Goal: Information Seeking & Learning: Learn about a topic

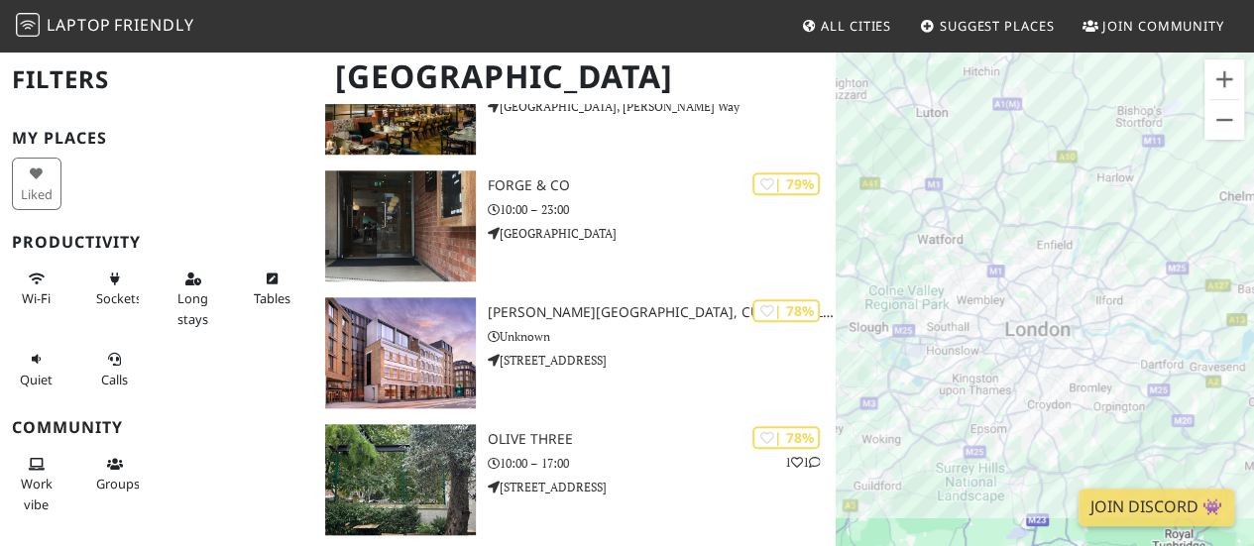
scroll to position [8383, 0]
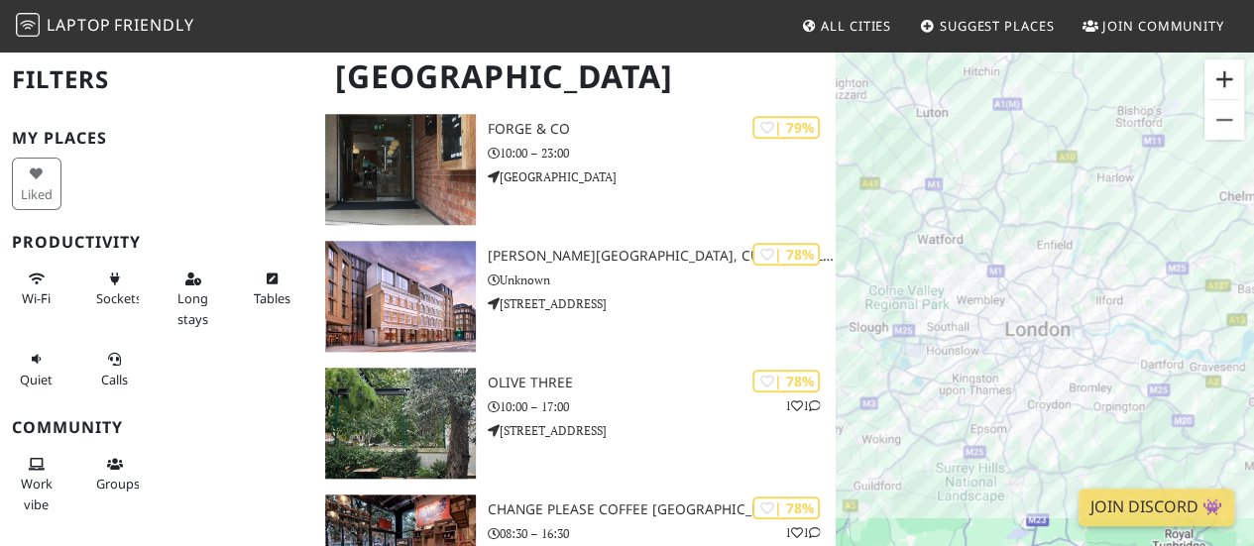
click at [1225, 83] on button "Zoom in" at bounding box center [1225, 79] width 40 height 40
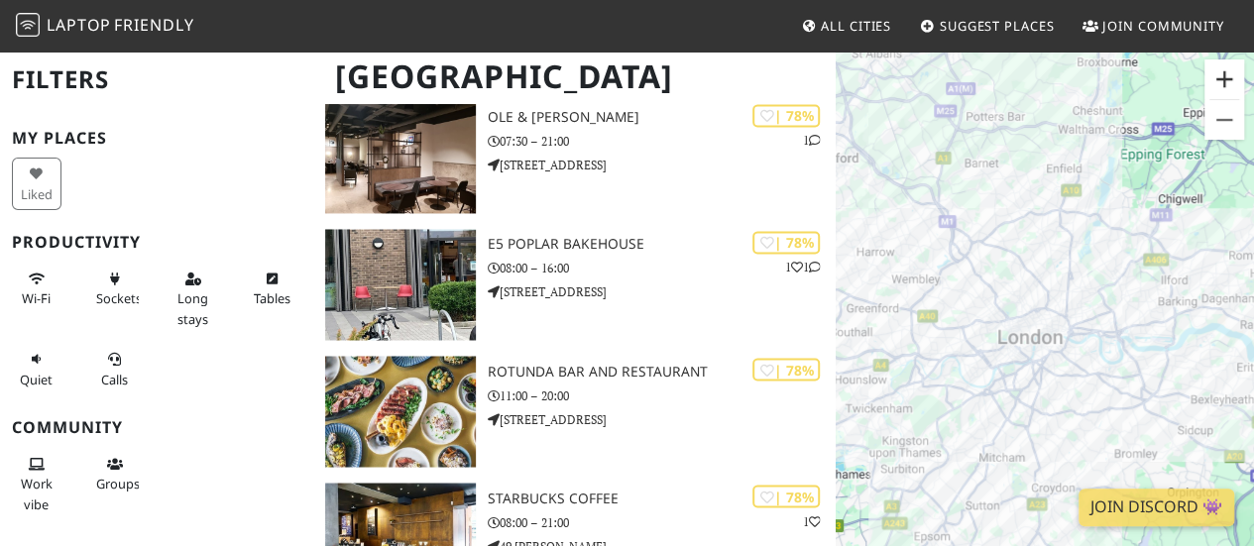
scroll to position [9086, 0]
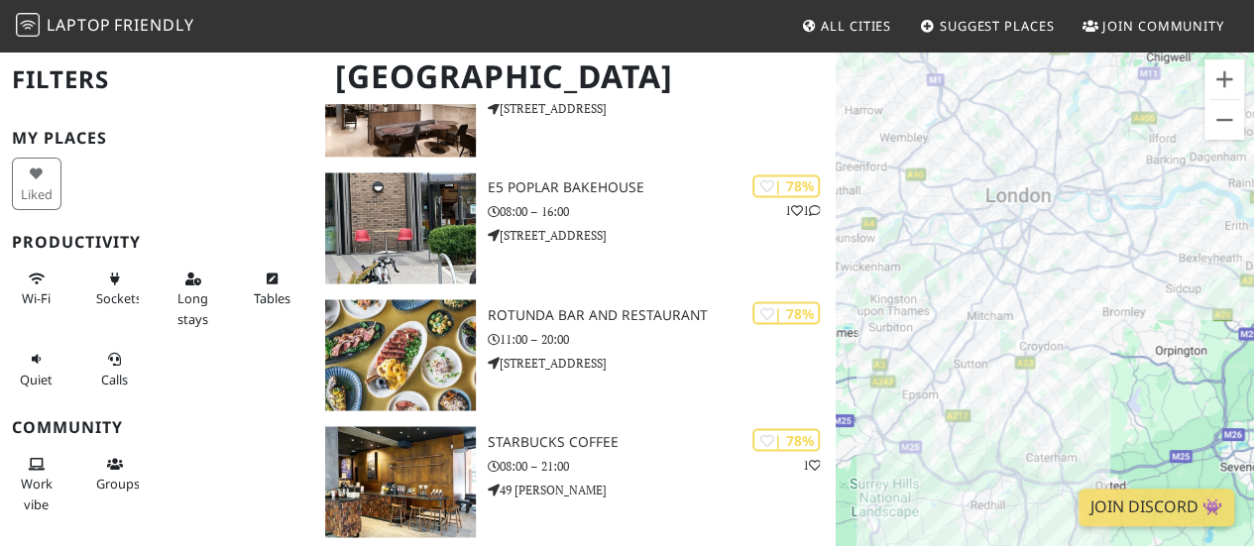
drag, startPoint x: 1197, startPoint y: 218, endPoint x: 1184, endPoint y: 70, distance: 148.3
click at [1184, 70] on div at bounding box center [1045, 323] width 418 height 546
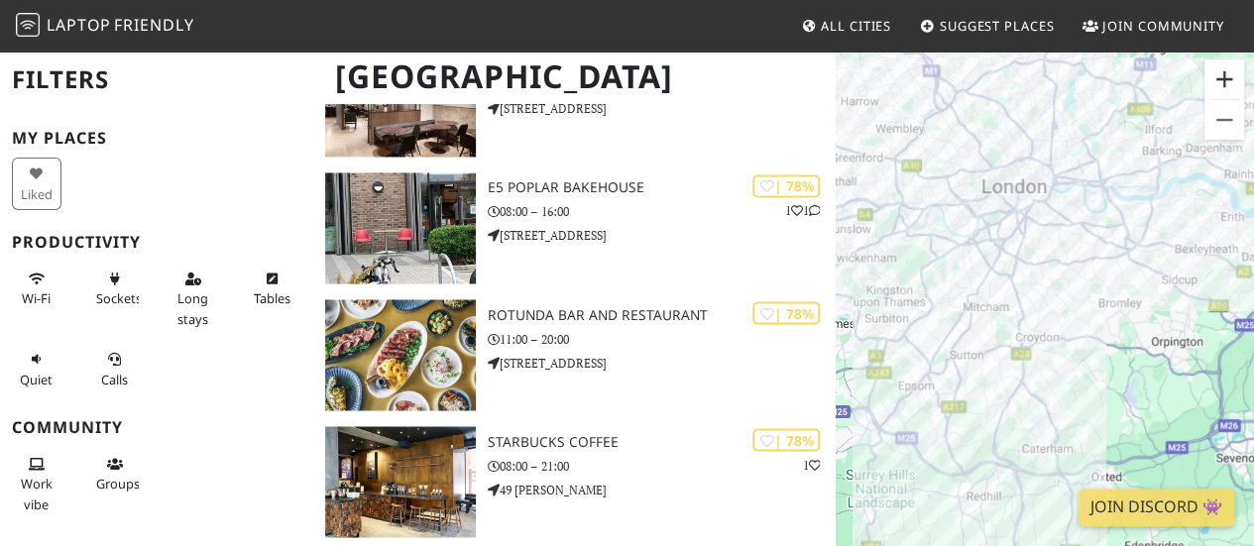
click at [1229, 89] on button "Zoom in" at bounding box center [1225, 79] width 40 height 40
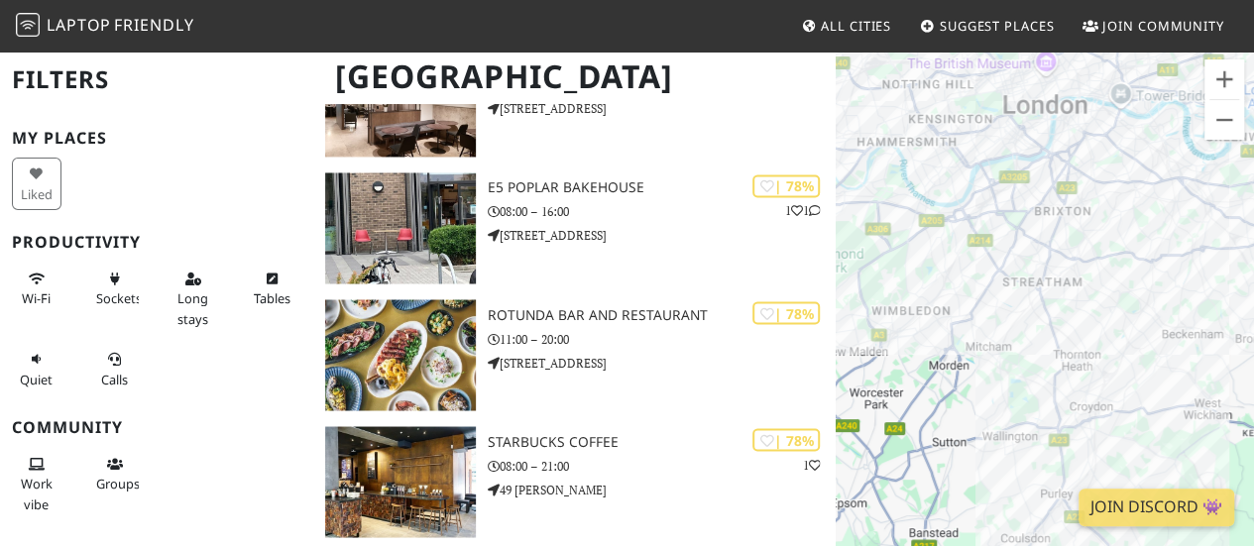
drag, startPoint x: 1107, startPoint y: 247, endPoint x: 1172, endPoint y: 309, distance: 89.7
click at [1172, 309] on div at bounding box center [1045, 323] width 418 height 546
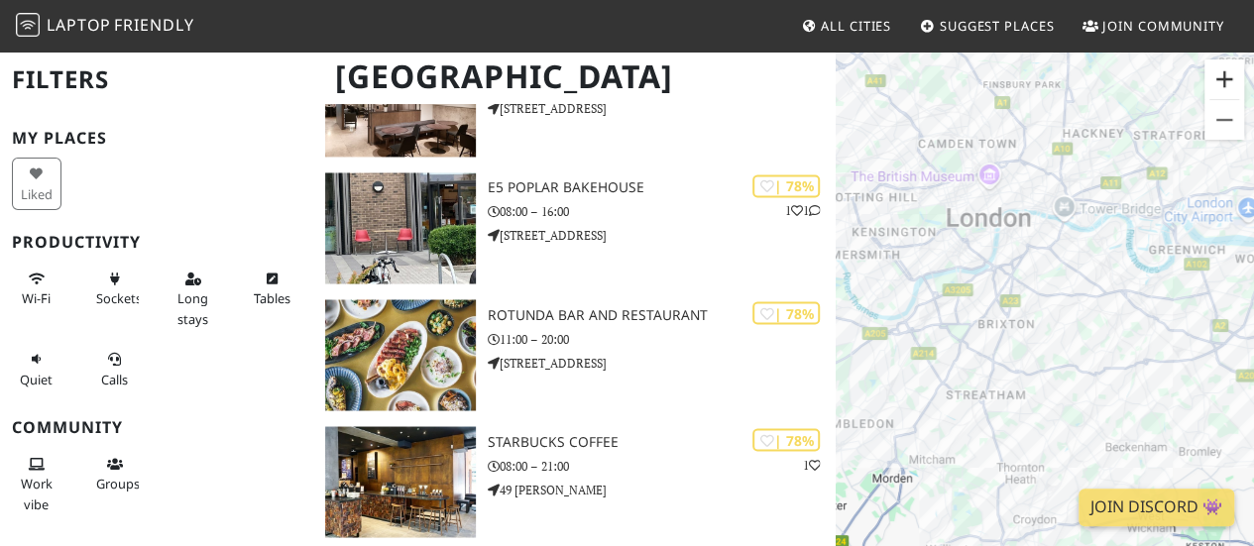
click at [1216, 78] on button "Zoom in" at bounding box center [1225, 79] width 40 height 40
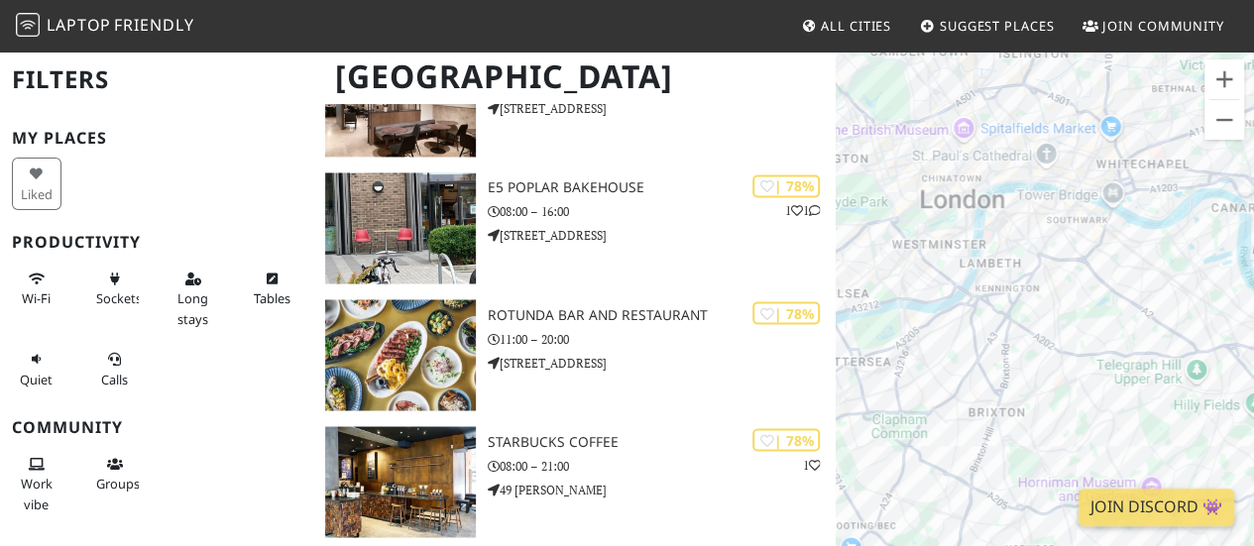
drag, startPoint x: 1086, startPoint y: 179, endPoint x: 1122, endPoint y: 277, distance: 103.9
click at [1122, 277] on div at bounding box center [1045, 323] width 418 height 546
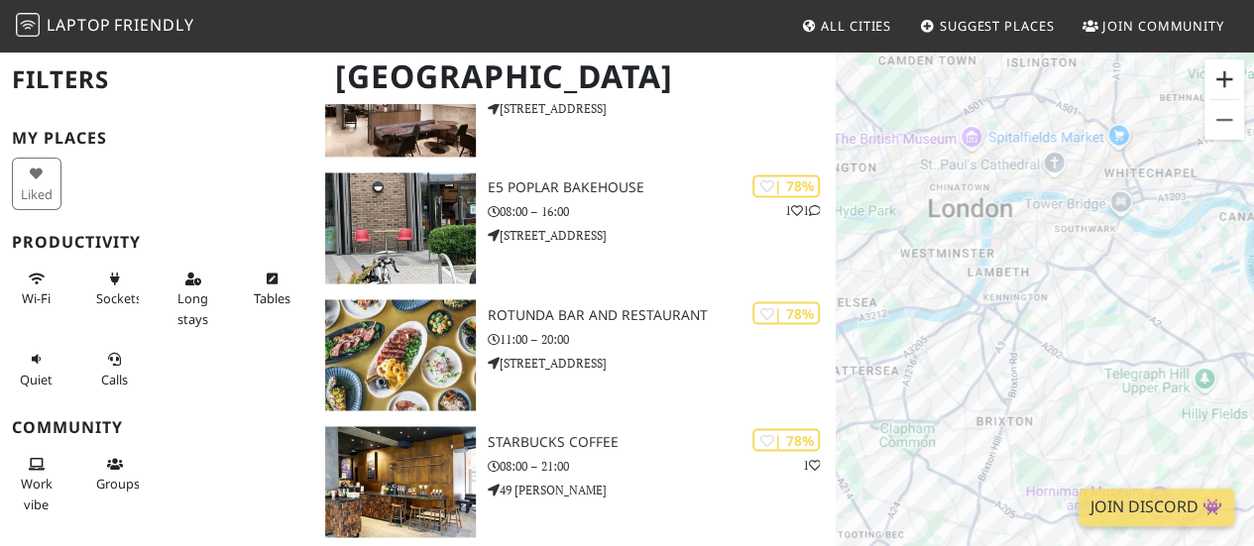
click at [1215, 72] on button "Zoom in" at bounding box center [1225, 79] width 40 height 40
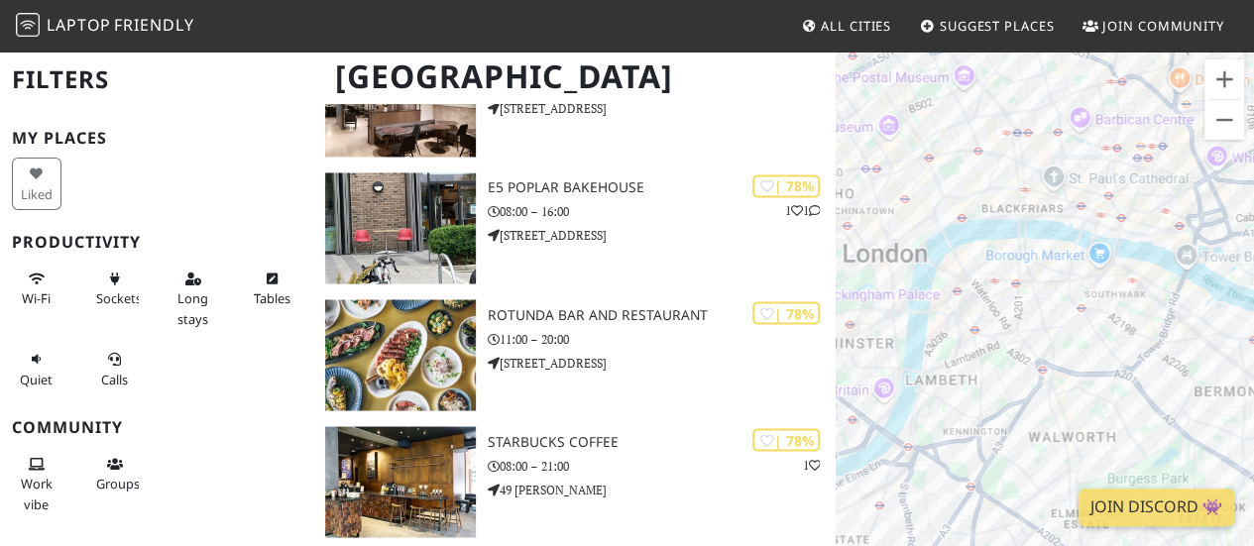
drag, startPoint x: 1122, startPoint y: 177, endPoint x: 1170, endPoint y: 263, distance: 97.6
click at [1111, 341] on div at bounding box center [1045, 323] width 418 height 546
click at [1232, 81] on button "Zoom in" at bounding box center [1225, 79] width 40 height 40
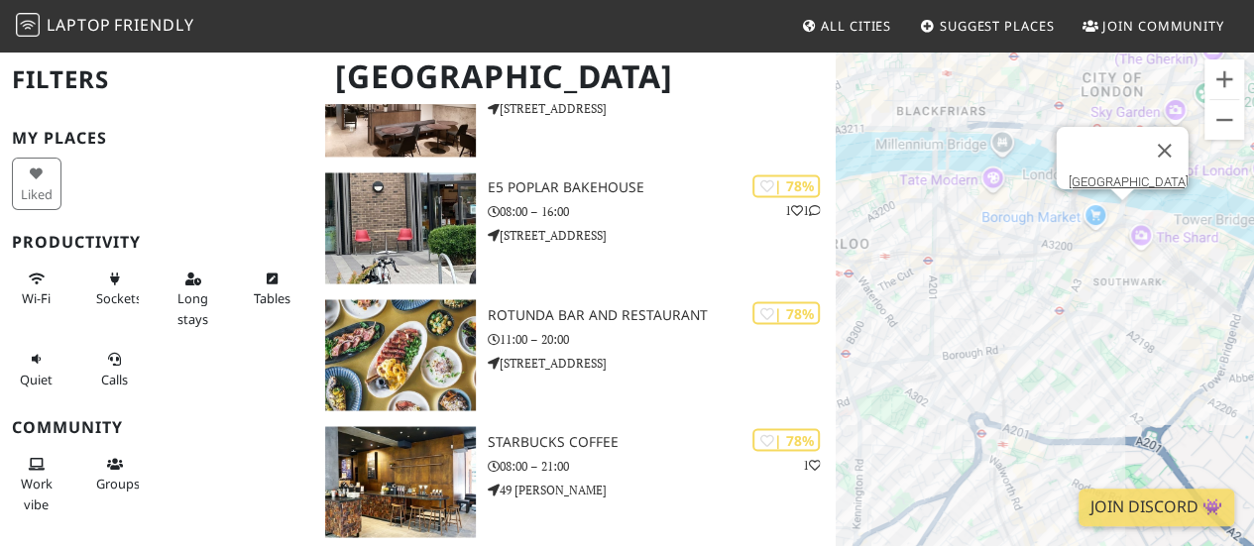
click at [1128, 213] on div "[GEOGRAPHIC_DATA]" at bounding box center [1045, 323] width 418 height 546
click at [1215, 93] on button "Zoom in" at bounding box center [1225, 79] width 40 height 40
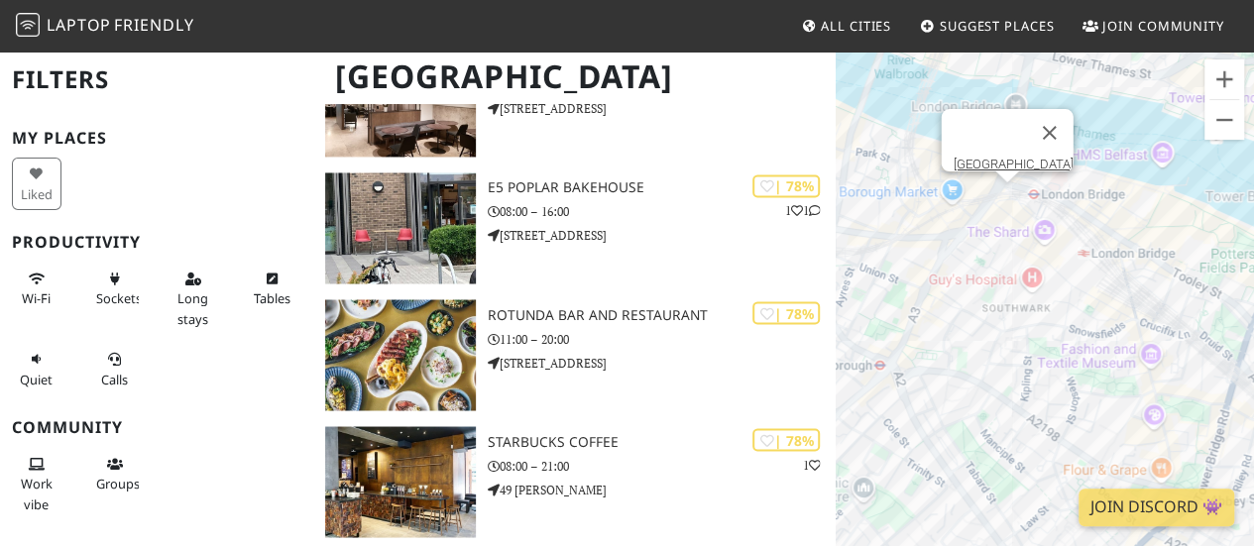
drag, startPoint x: 1075, startPoint y: 235, endPoint x: 964, endPoint y: 255, distance: 112.8
click at [964, 255] on div "[GEOGRAPHIC_DATA]" at bounding box center [1045, 323] width 418 height 546
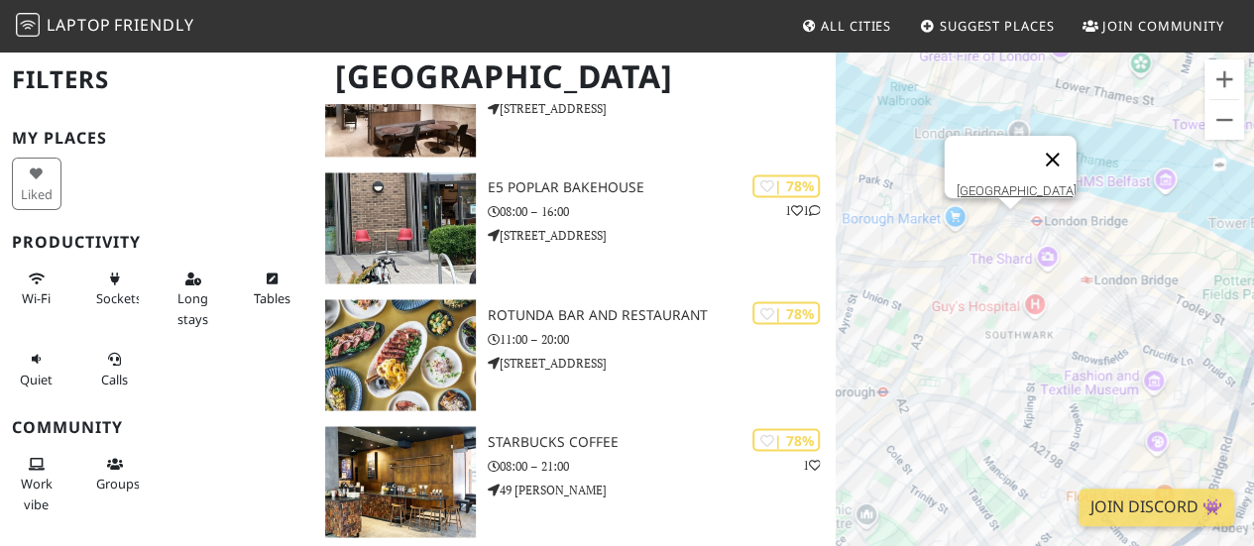
click at [1057, 149] on button "Close" at bounding box center [1053, 160] width 48 height 48
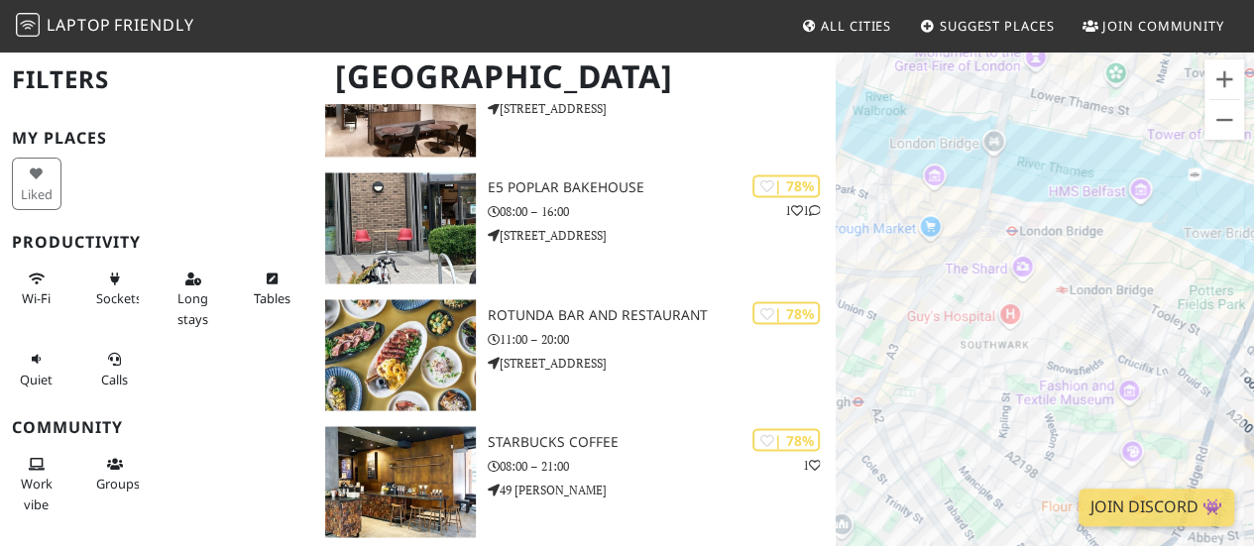
drag, startPoint x: 1102, startPoint y: 403, endPoint x: 1067, endPoint y: 348, distance: 65.2
click at [1067, 348] on div at bounding box center [1045, 323] width 418 height 546
click at [1122, 330] on link "Chapter 72" at bounding box center [1126, 337] width 60 height 15
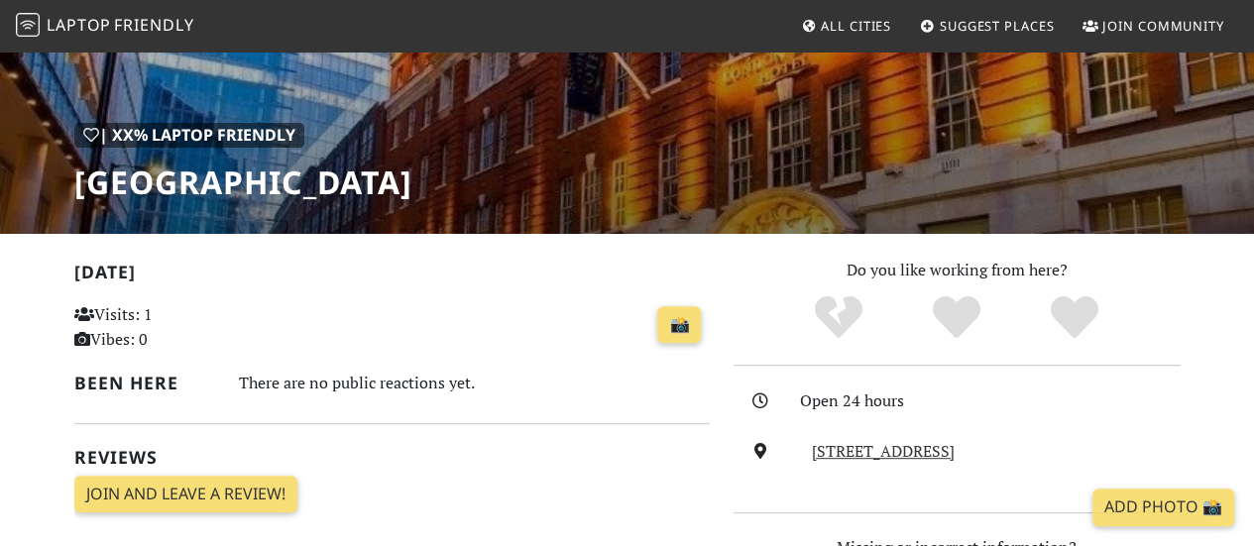
scroll to position [65, 0]
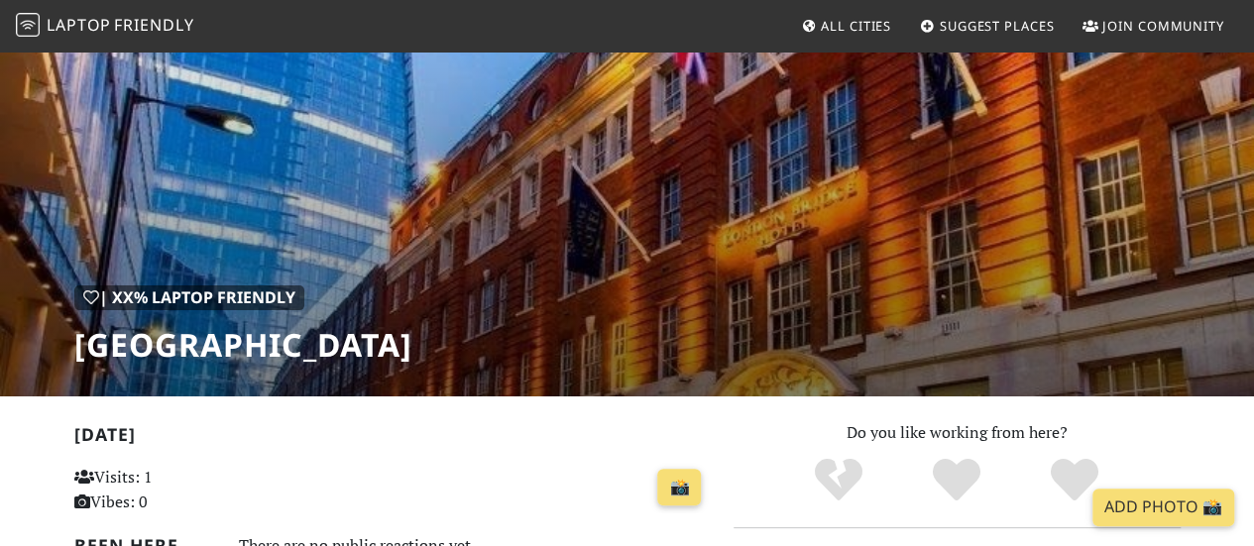
drag, startPoint x: 446, startPoint y: 334, endPoint x: 77, endPoint y: 339, distance: 368.8
click at [77, 339] on div "| XX% Laptop Friendly London Bridge Hotel" at bounding box center [627, 190] width 1254 height 412
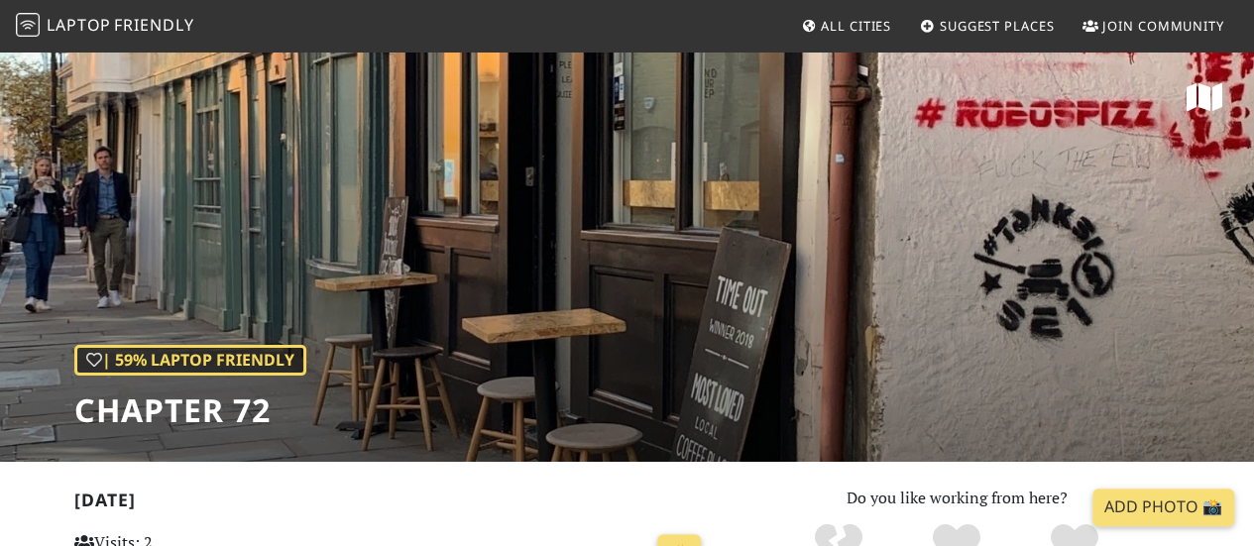
click at [1084, 114] on div "| 59% Laptop Friendly Chapter 72" at bounding box center [627, 256] width 1254 height 412
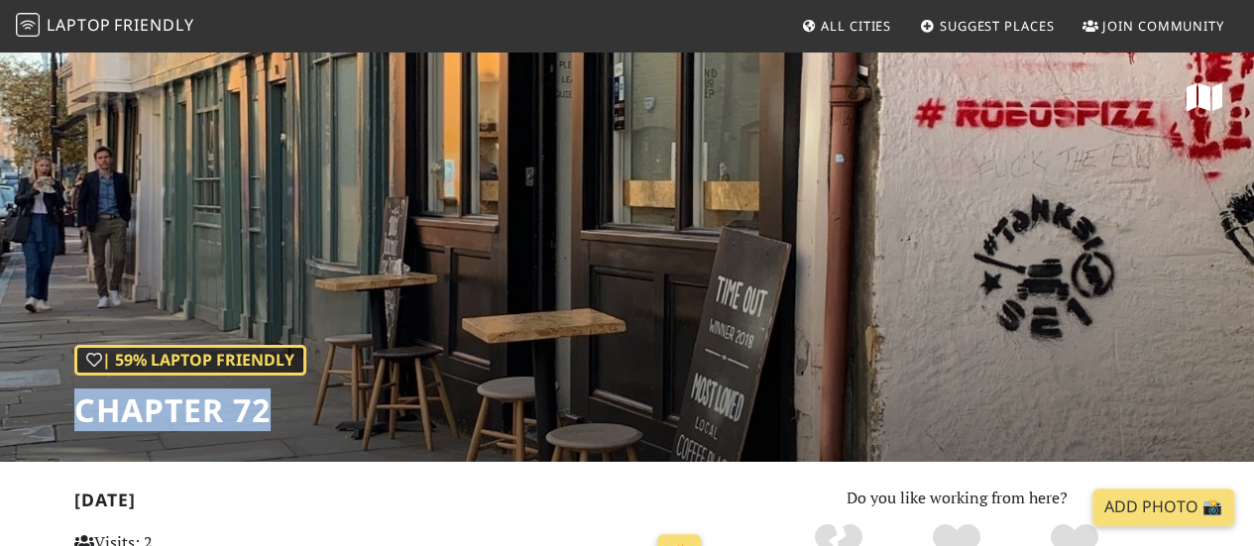
drag, startPoint x: 268, startPoint y: 416, endPoint x: 31, endPoint y: 378, distance: 240.1
click at [31, 378] on div "| 59% Laptop Friendly Chapter 72" at bounding box center [627, 256] width 1254 height 412
